Goal: Go to known website: Access a specific website the user already knows

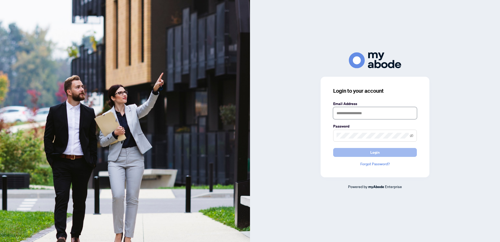
type input "**********"
click at [375, 153] on span "Login" at bounding box center [374, 152] width 9 height 8
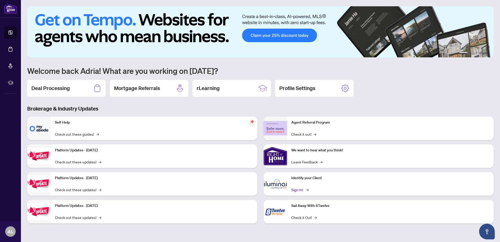
click at [298, 189] on link "Sign In! →" at bounding box center [299, 189] width 16 height 6
